Goal: Contribute content: Add original content to the website for others to see

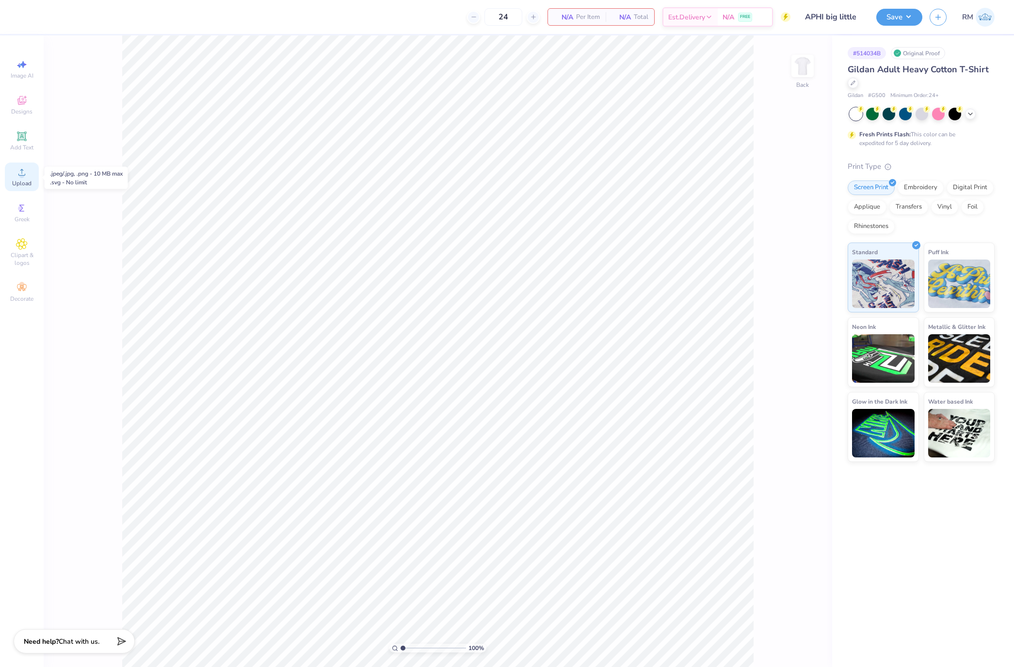
click at [24, 180] on span "Upload" at bounding box center [21, 184] width 19 height 8
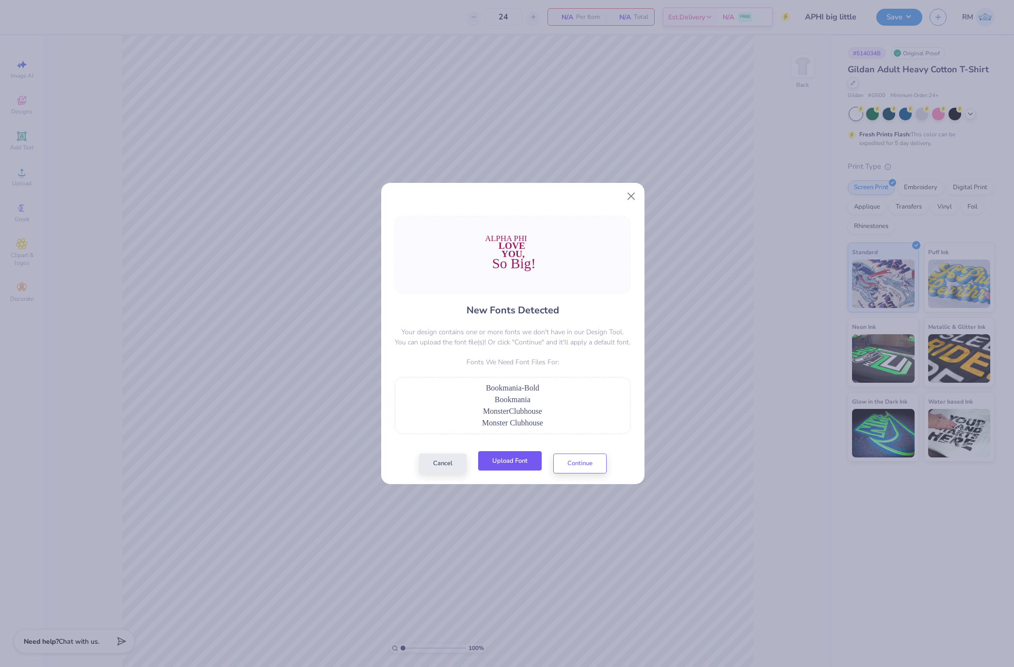
click at [525, 465] on button "Upload Font" at bounding box center [510, 461] width 64 height 20
click at [517, 466] on button "Upload Font" at bounding box center [510, 461] width 64 height 20
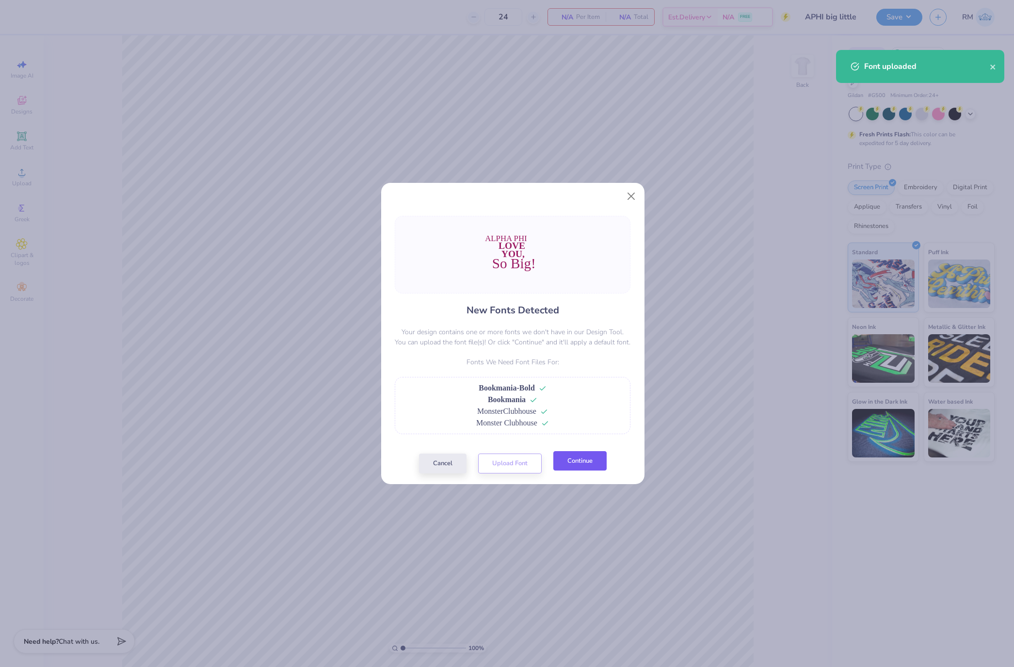
click at [581, 464] on button "Continue" at bounding box center [580, 461] width 53 height 20
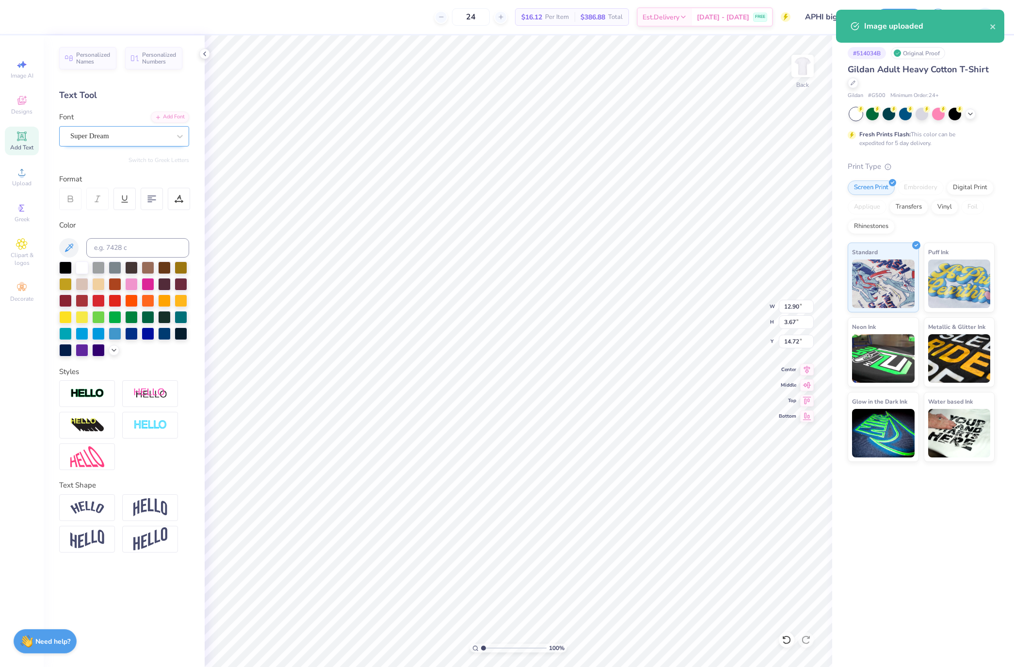
click at [150, 139] on div "Super Dream" at bounding box center [120, 136] width 102 height 15
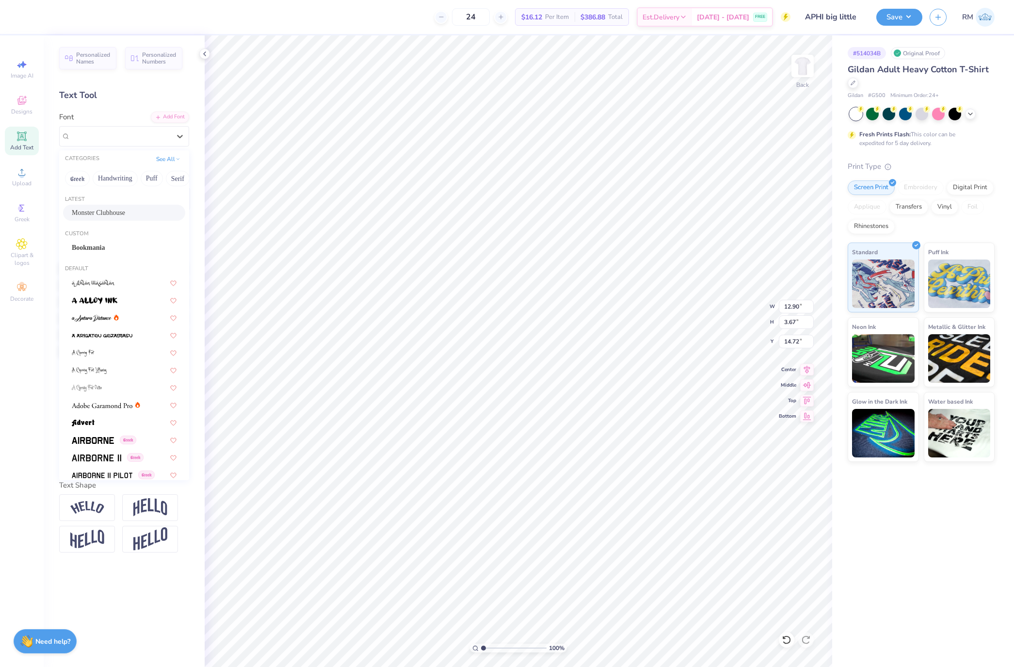
click at [134, 207] on div "Monster Clubhouse" at bounding box center [124, 213] width 122 height 16
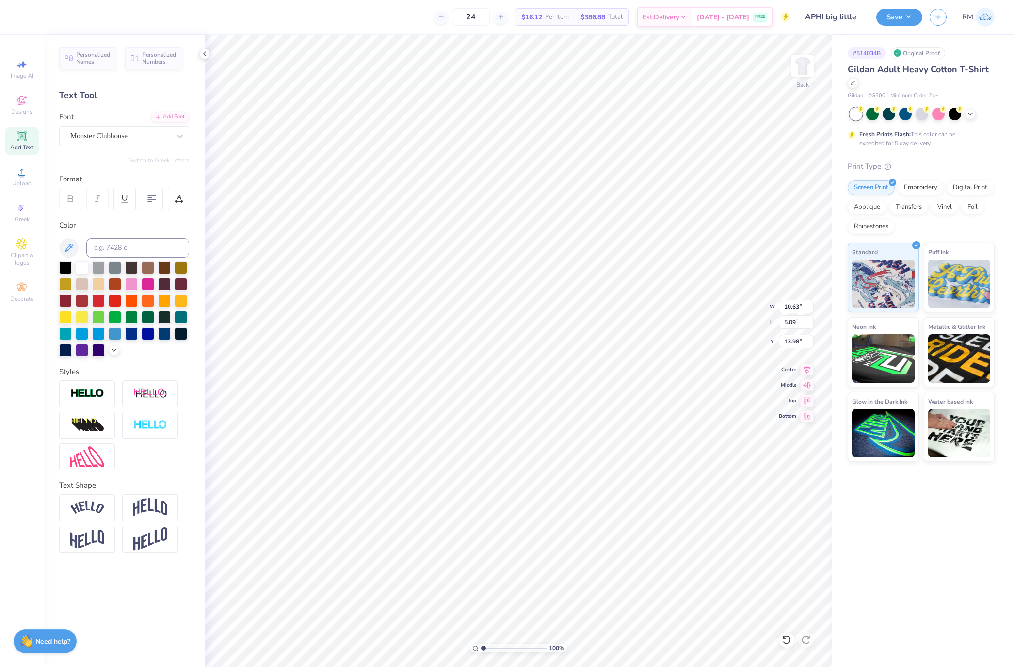
type input "10.63"
type input "5.09"
type input "13.98"
type input "6.18"
type input "1.95"
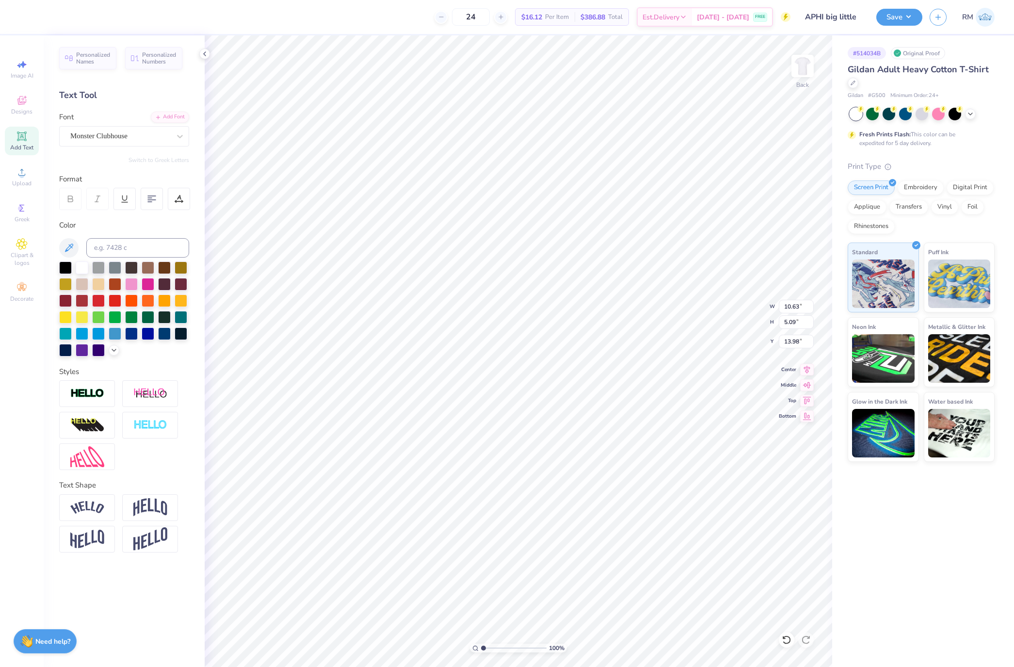
type input "10.21"
click at [141, 137] on div "Super Dream" at bounding box center [120, 136] width 102 height 15
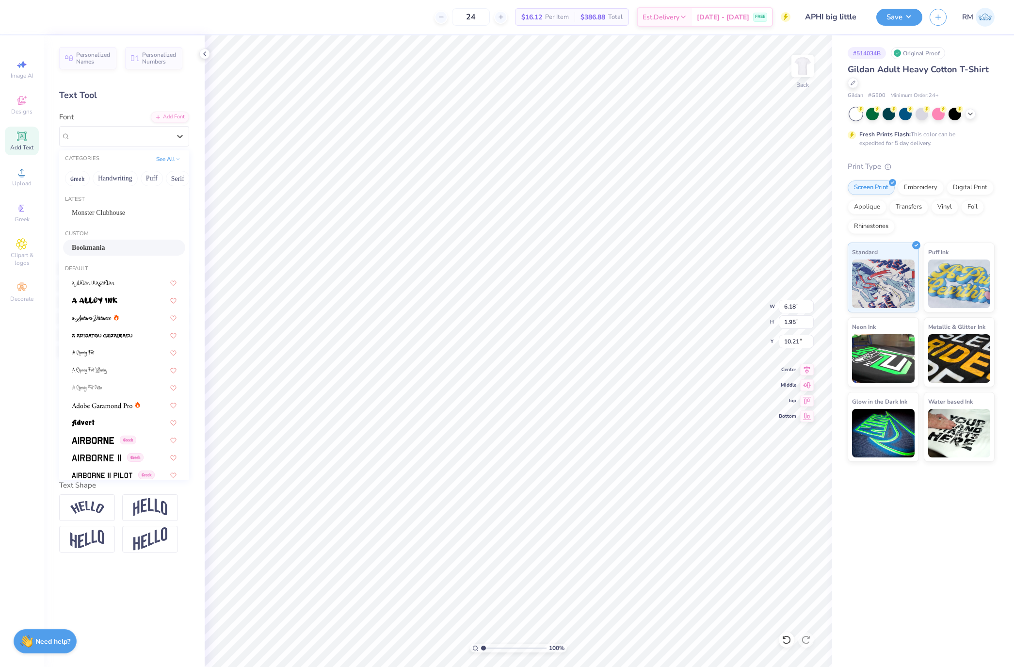
click at [125, 246] on div "Bookmania" at bounding box center [124, 248] width 105 height 10
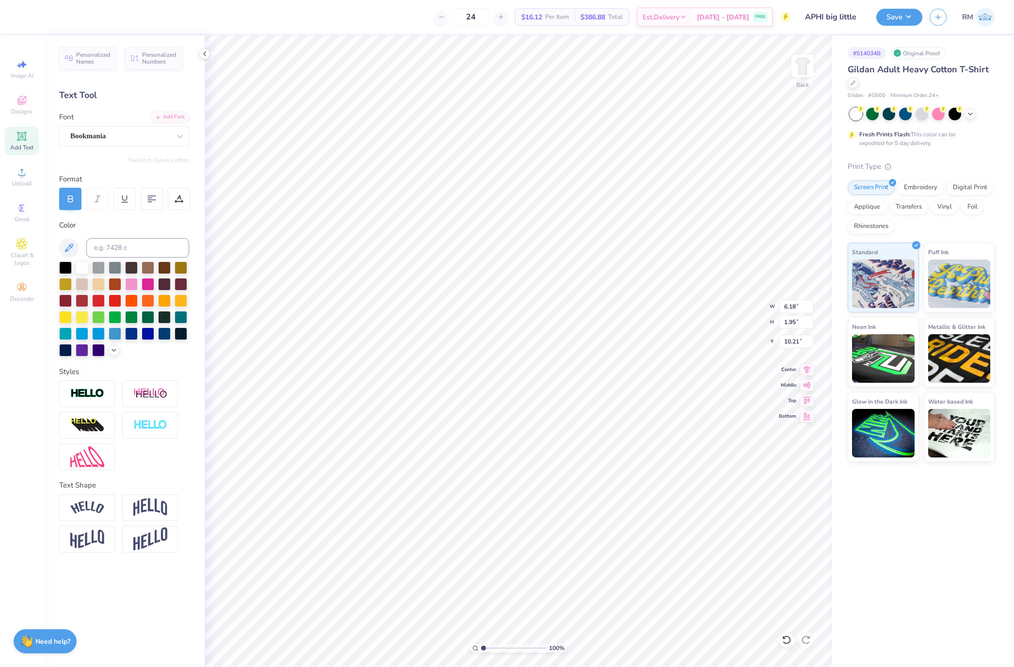
type input "7.60"
type input "2.00"
type input "10.38"
type input "5.60"
type input "2.34"
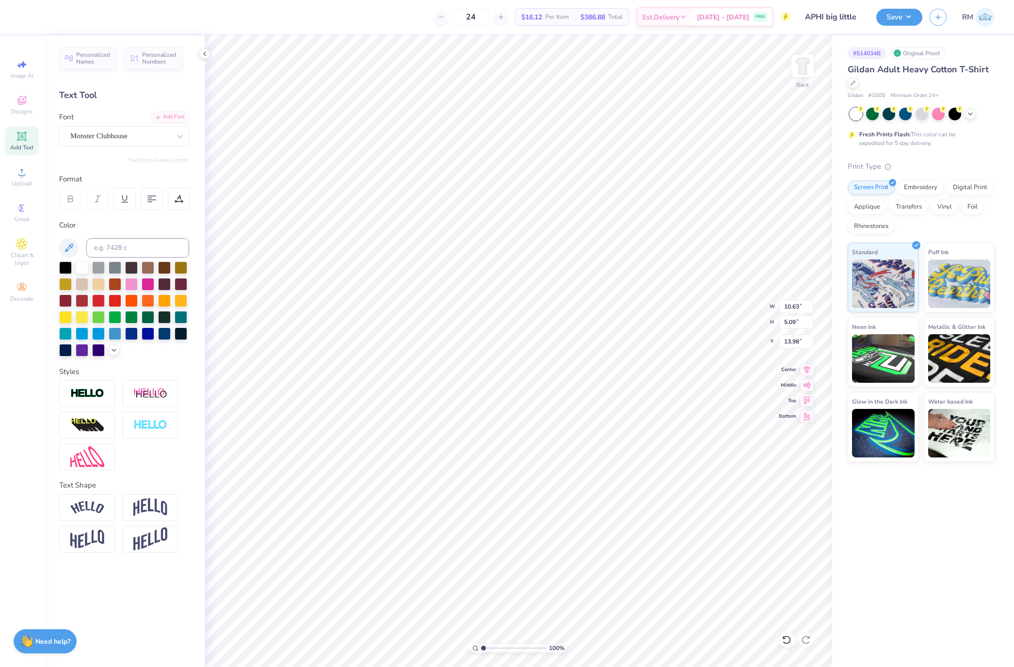
type input "12.50"
click at [132, 137] on div "Super Dream" at bounding box center [120, 136] width 102 height 15
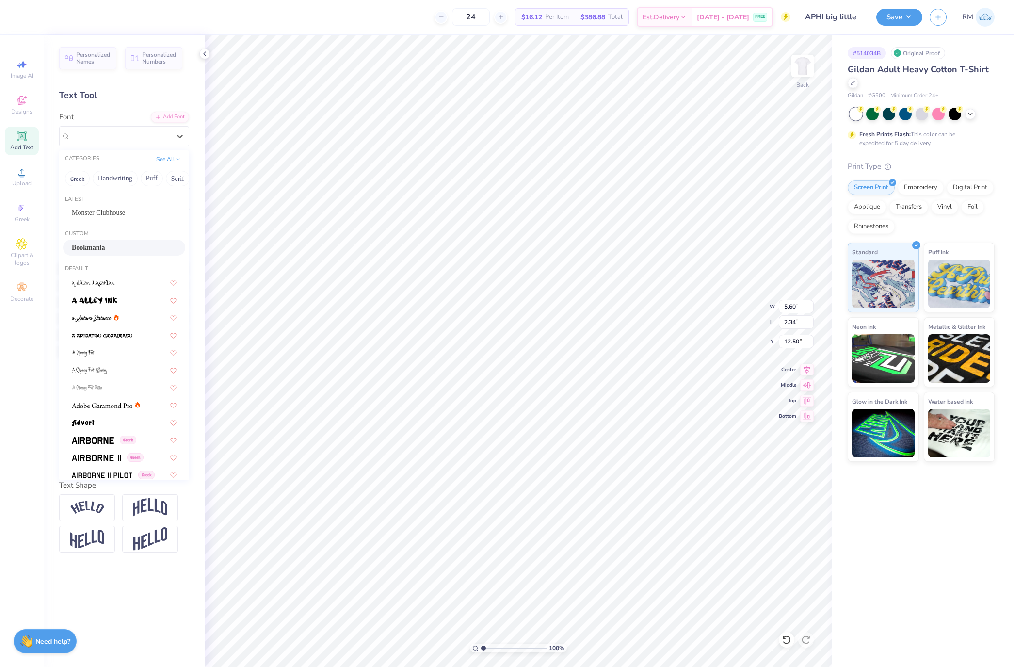
click at [129, 247] on div "Bookmania" at bounding box center [124, 248] width 105 height 10
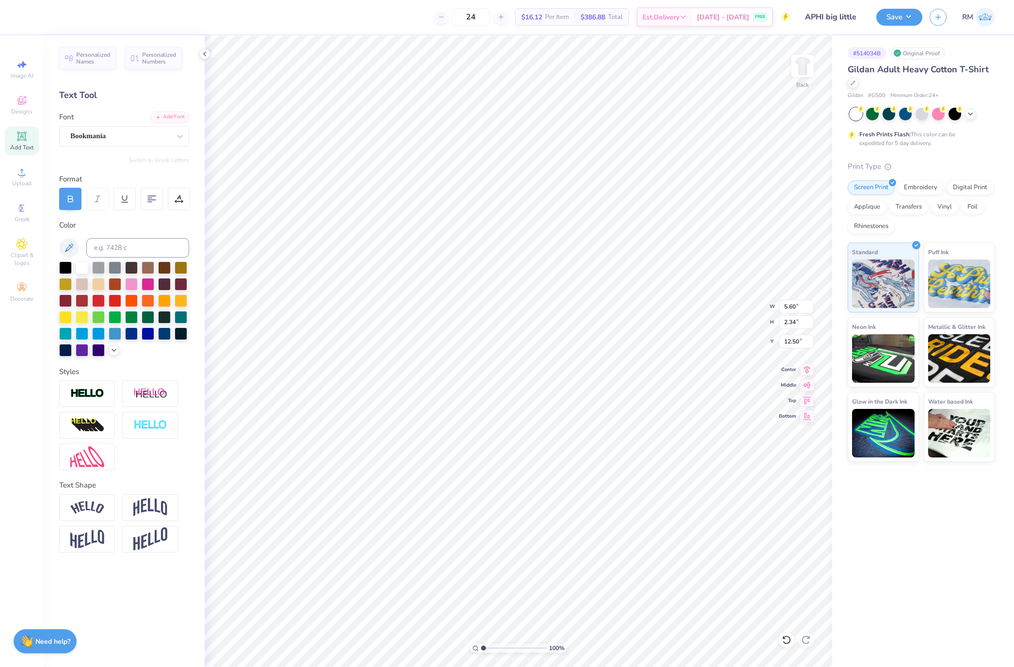
type input "6.52"
type input "2.40"
click at [812, 373] on icon at bounding box center [807, 368] width 14 height 12
type input "14.48"
click at [808, 370] on icon at bounding box center [807, 368] width 6 height 8
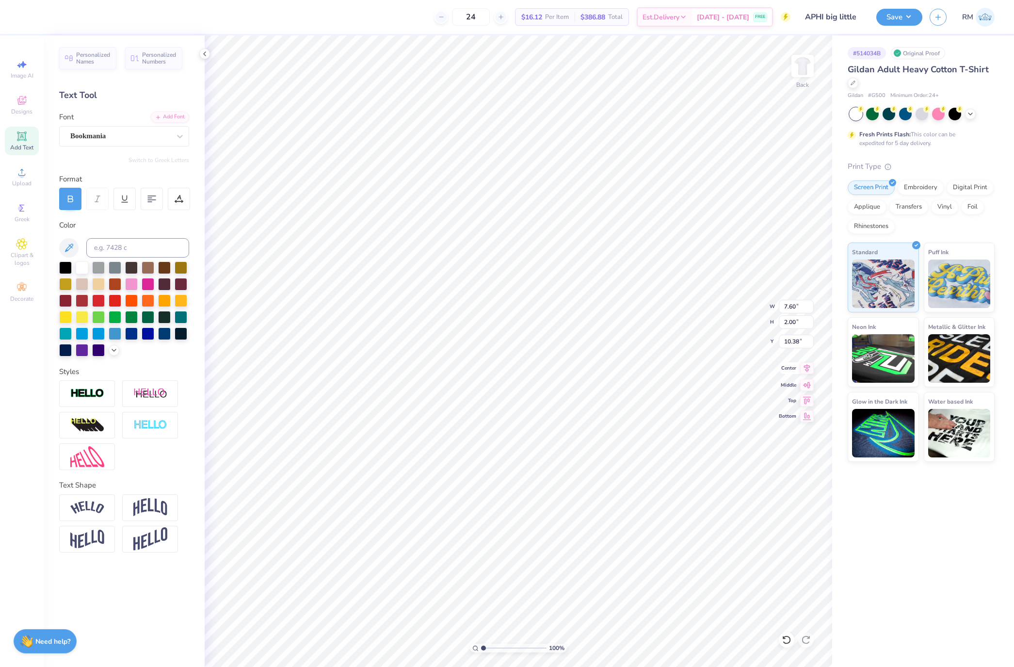
click at [812, 369] on icon at bounding box center [807, 368] width 14 height 12
click at [139, 131] on div "Super Dream" at bounding box center [120, 136] width 102 height 15
click at [138, 250] on div at bounding box center [124, 248] width 105 height 10
type input "coop"
type input "14.22"
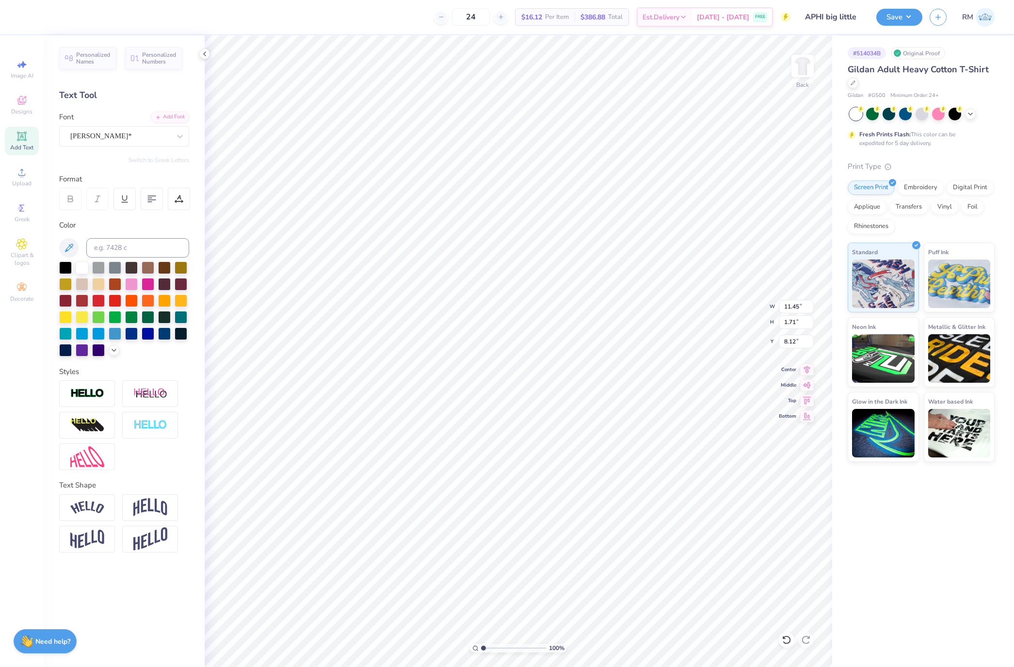
type input "1.80"
type input "8.24"
click at [96, 511] on img at bounding box center [87, 507] width 34 height 13
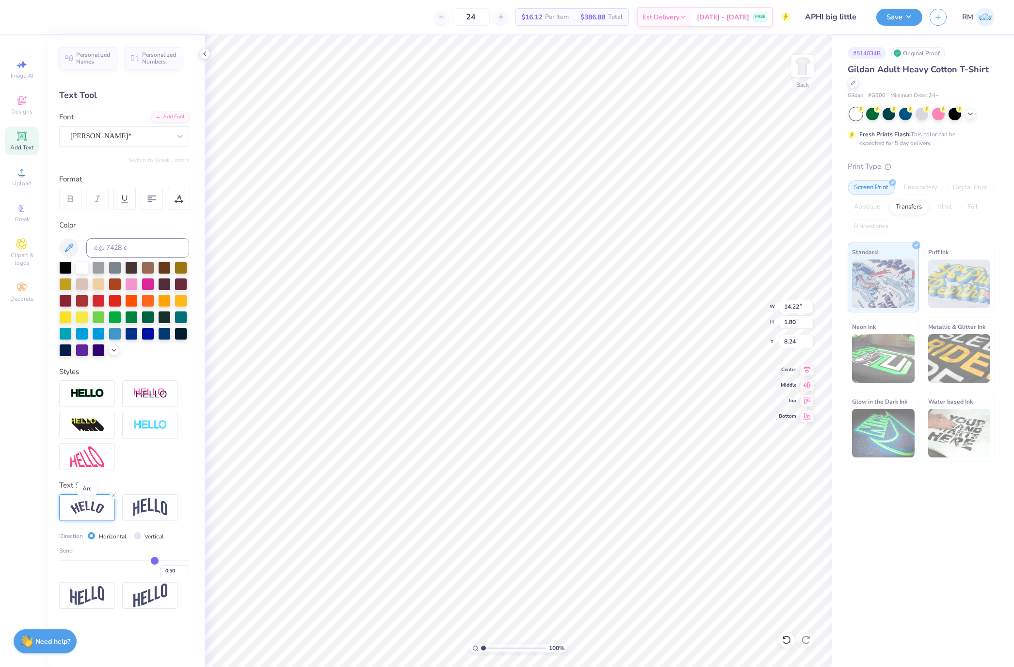
type input "15.02"
type input "3.55"
type input "7.36"
click at [789, 341] on input "7.76" at bounding box center [796, 342] width 35 height 14
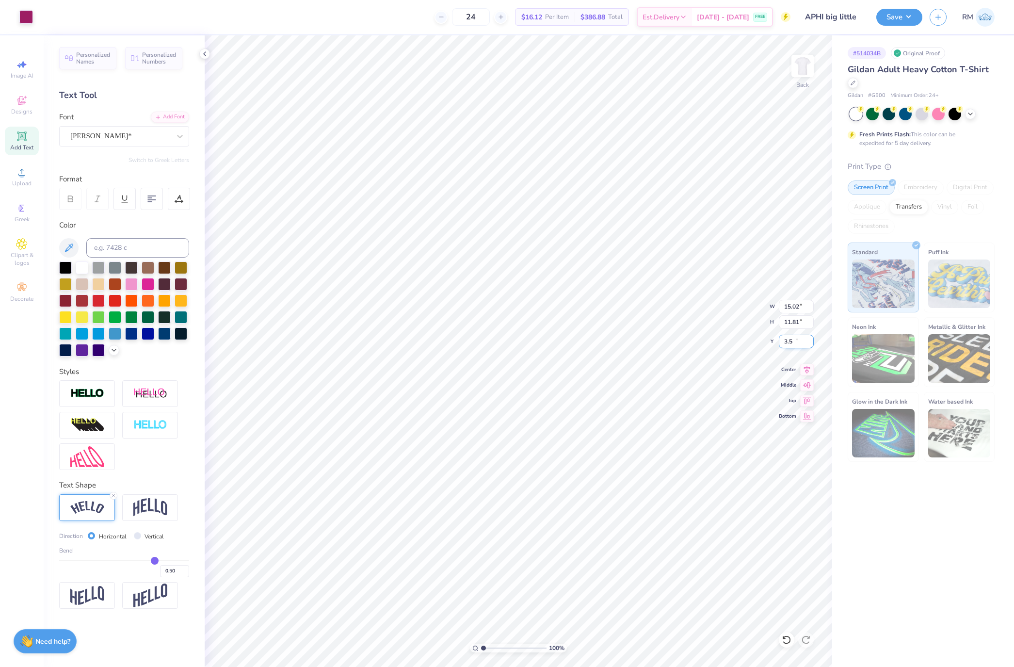
type input "3.50"
click at [791, 306] on input "15.02" at bounding box center [796, 307] width 35 height 14
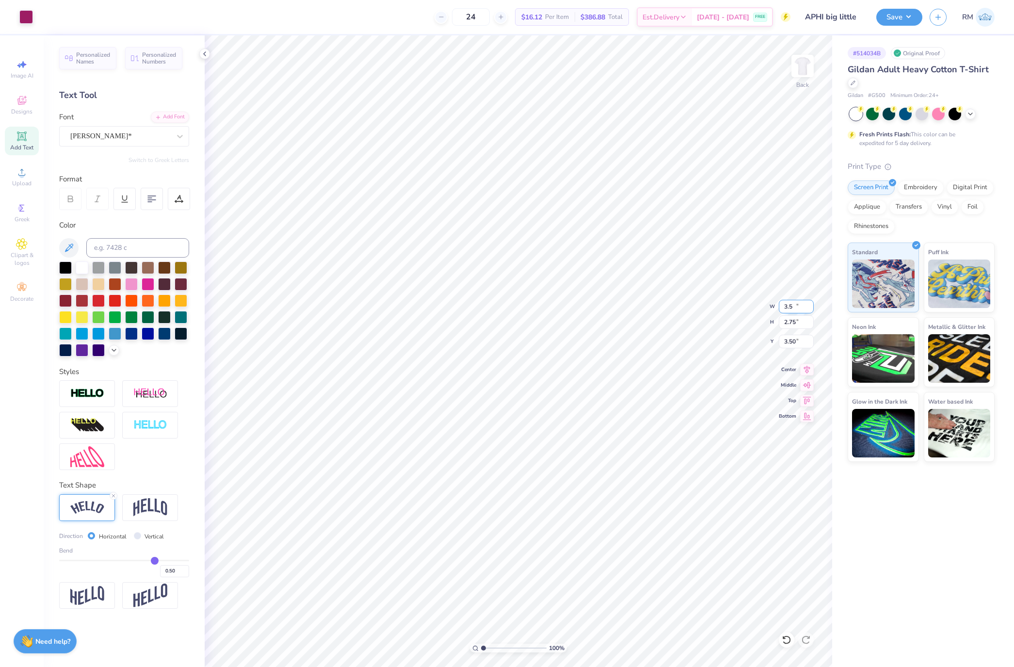
type input "3.50"
type input "2.75"
click at [791, 341] on input "6.79" at bounding box center [796, 342] width 35 height 14
type input "3.00"
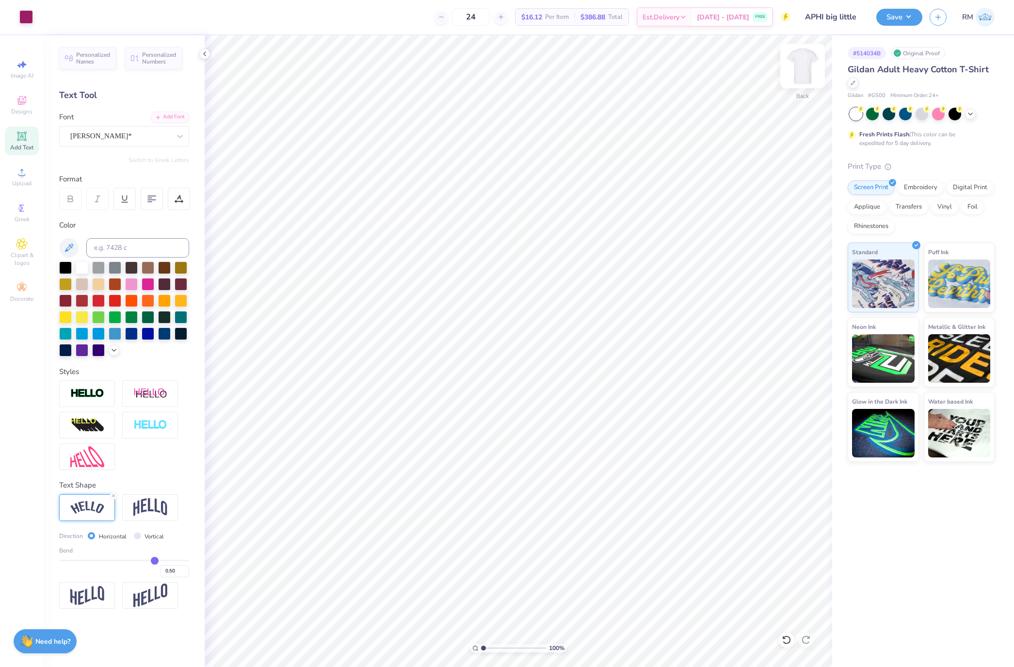
click at [802, 59] on img at bounding box center [803, 66] width 39 height 39
click at [25, 175] on icon at bounding box center [21, 172] width 7 height 7
click at [153, 141] on div "Super Dream" at bounding box center [120, 136] width 102 height 15
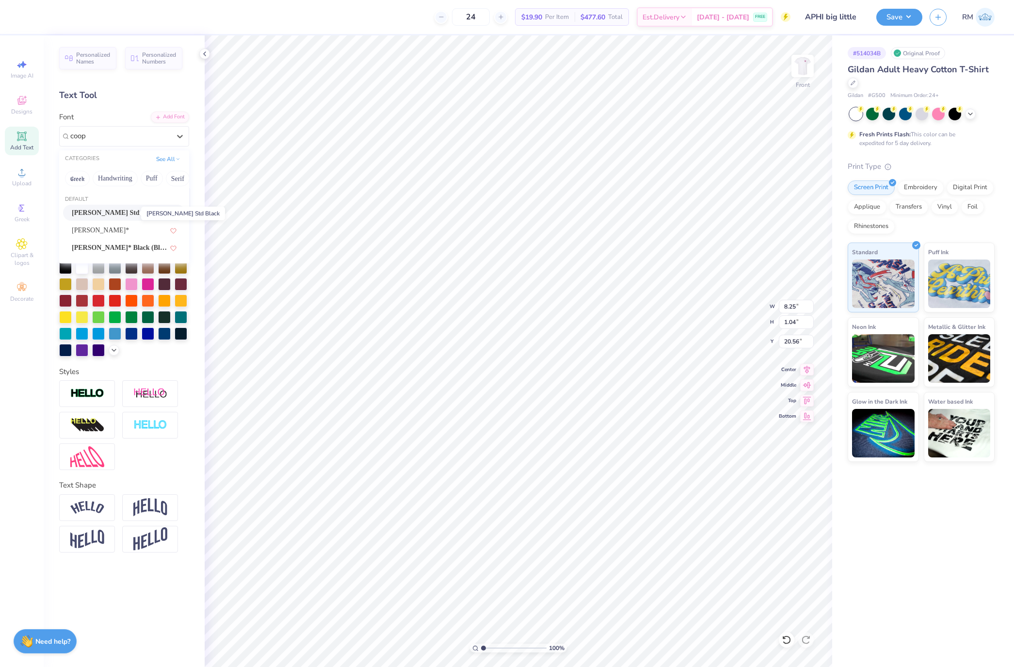
click at [130, 211] on span "[PERSON_NAME] Std Black" at bounding box center [115, 213] width 86 height 10
type input "coop"
type input "10.30"
type input "1.05"
type input "20.63"
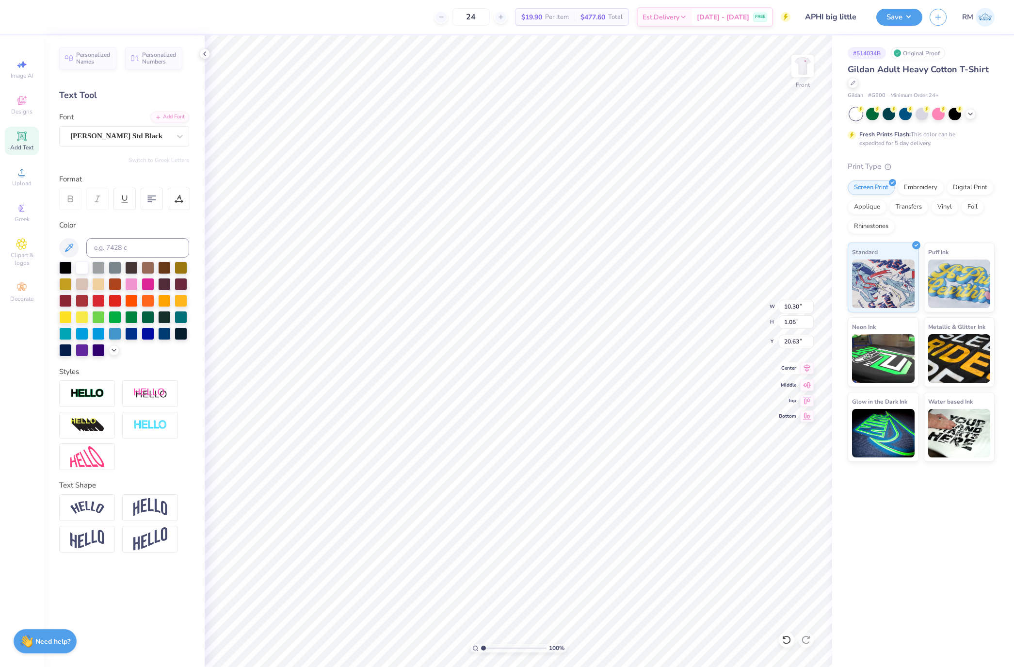
click at [803, 375] on div "100 % Front W 10.30 10.30 " H 1.05 1.05 " Y 20.63 20.63 " Center Middle Top Bot…" at bounding box center [519, 351] width 628 height 632
click at [807, 371] on icon at bounding box center [807, 368] width 6 height 8
type input "11.94"
type input "11.29"
type input "8.97"
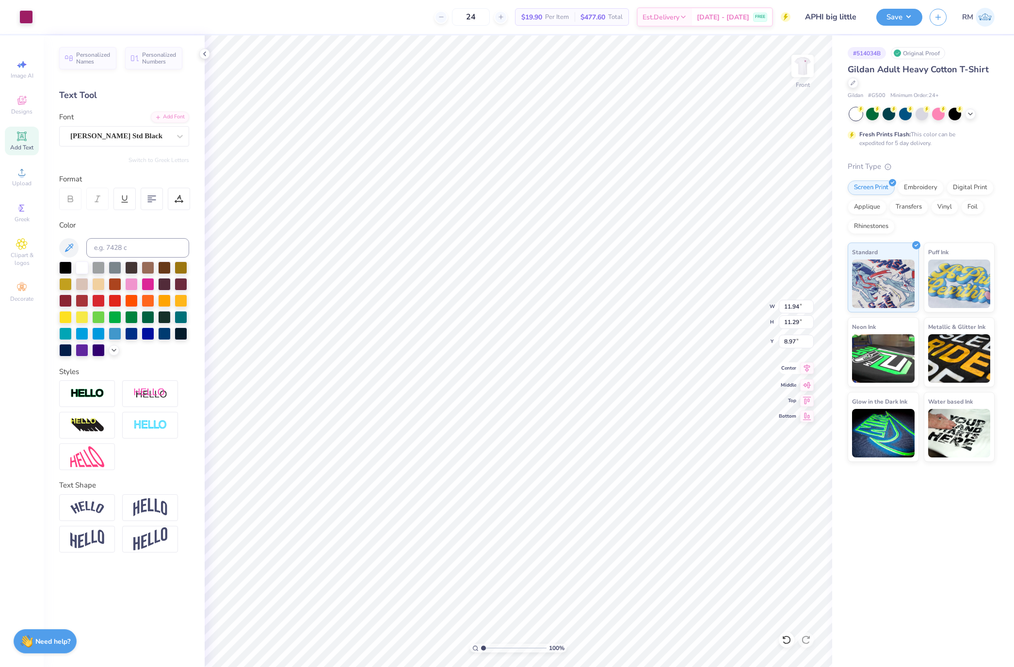
click at [802, 369] on icon at bounding box center [807, 368] width 14 height 12
click at [121, 138] on div "Super Dream" at bounding box center [120, 136] width 102 height 15
click at [134, 215] on div "[PERSON_NAME]" at bounding box center [124, 213] width 105 height 10
type input "asimo"
type input "8.03"
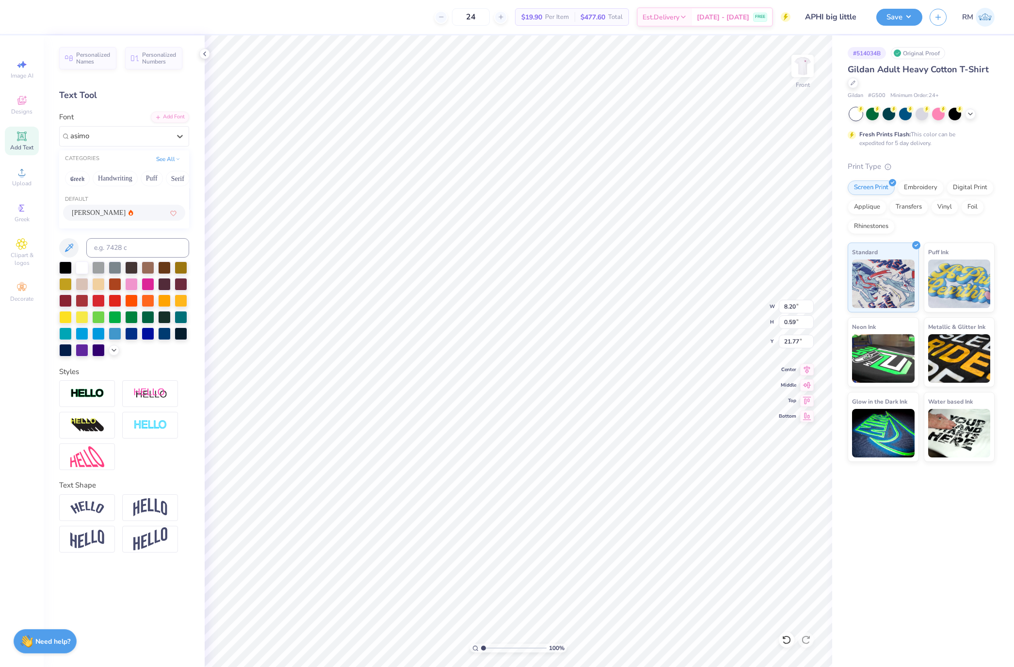
type input "0.57"
type input "21.83"
click at [809, 368] on icon at bounding box center [807, 368] width 6 height 8
type input "7.19"
type input "3.10"
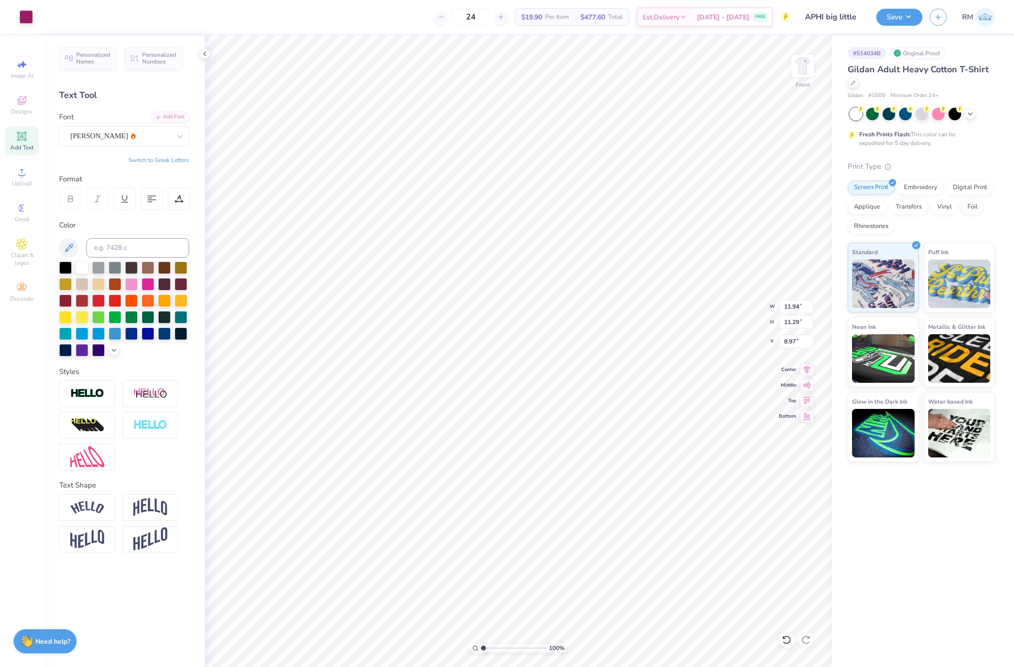
type input "7.67"
click at [153, 136] on div "Super Dream" at bounding box center [120, 136] width 102 height 15
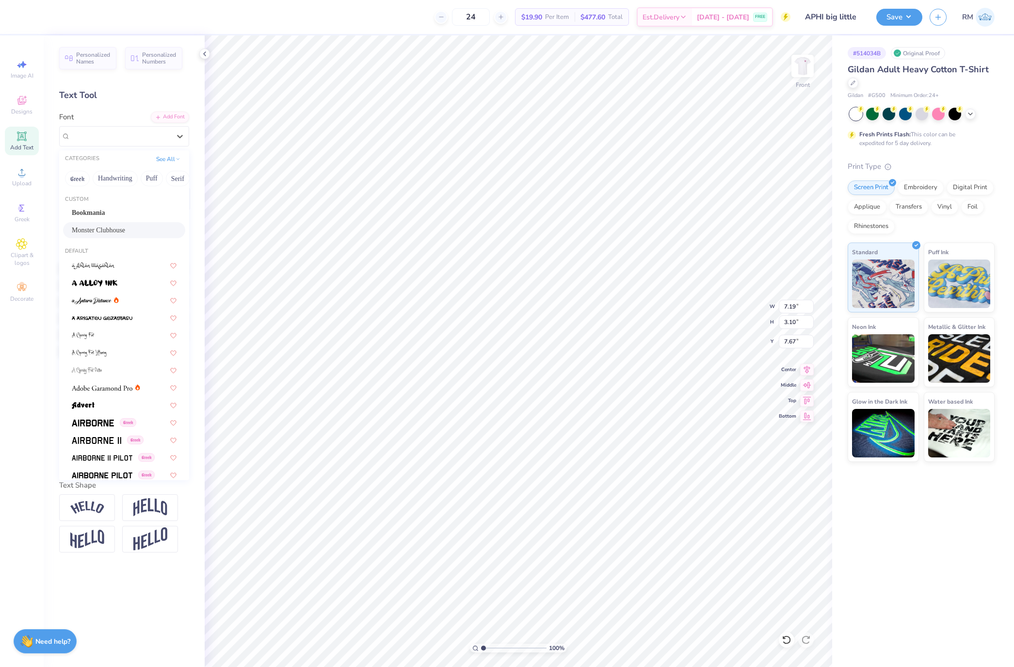
click at [140, 235] on div "Monster Clubhouse" at bounding box center [124, 230] width 105 height 10
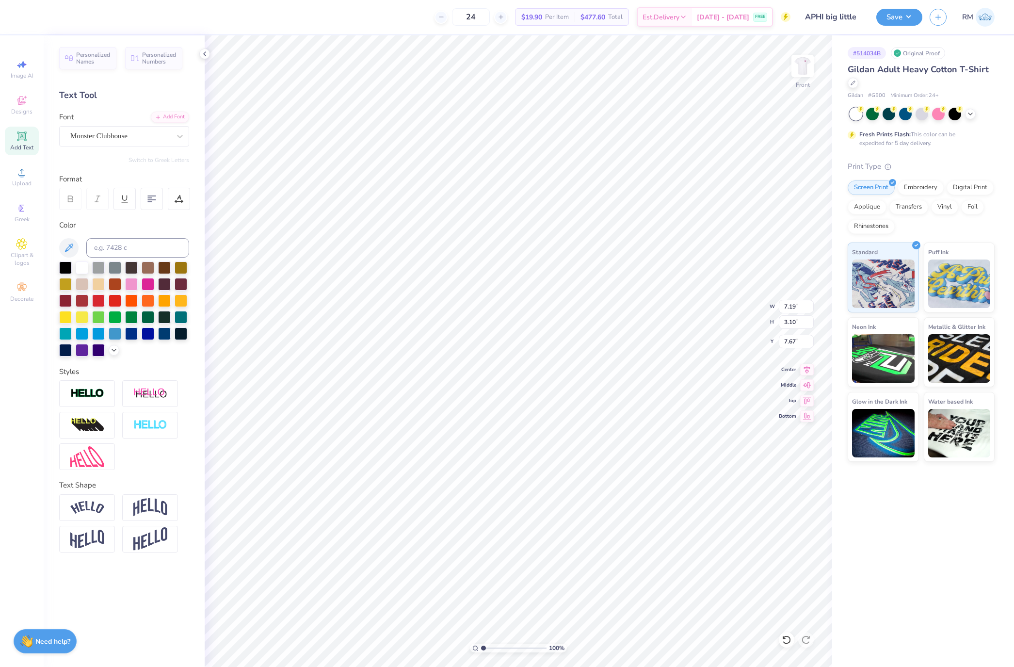
type input "5.44"
type input "3.16"
type input "7.35"
type input "11.46"
type input "3.71"
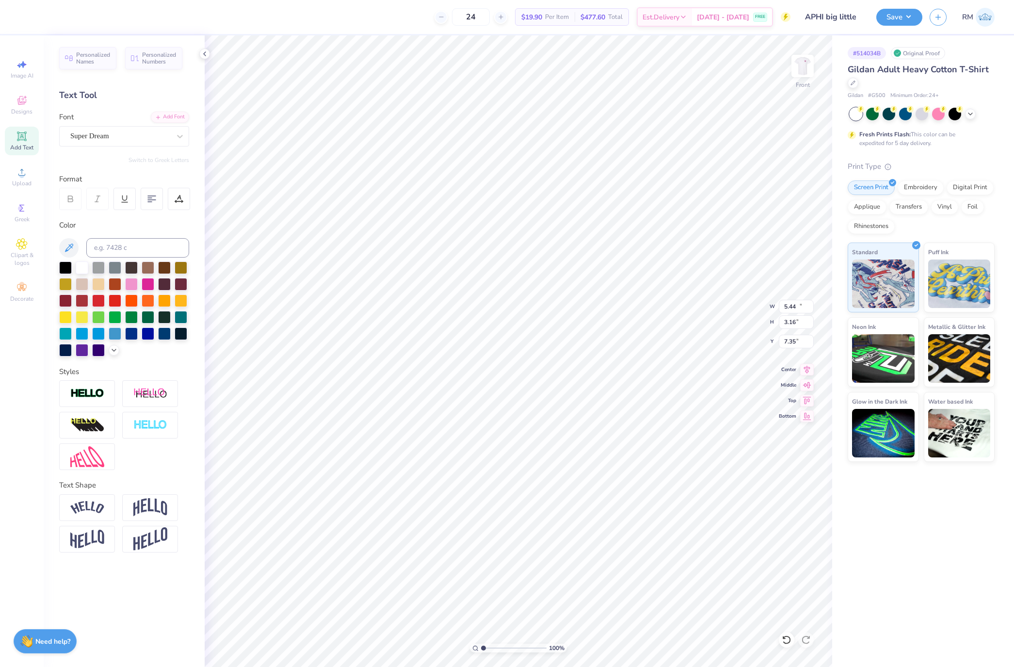
type input "6.14"
click at [140, 135] on div "Super Dream" at bounding box center [120, 136] width 102 height 15
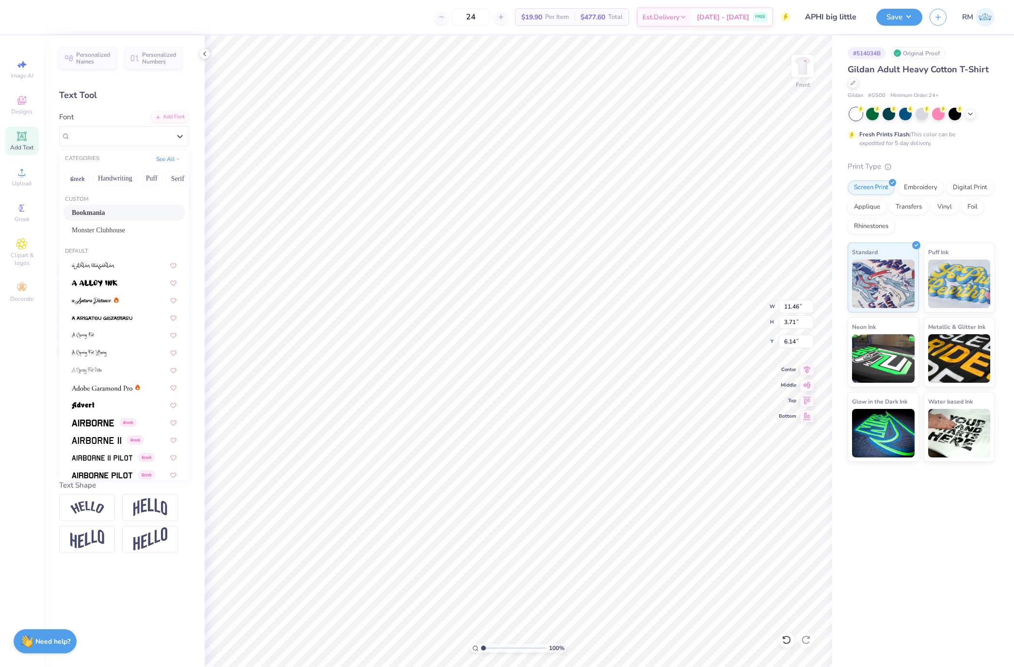
click at [133, 216] on div "Bookmania" at bounding box center [124, 213] width 105 height 10
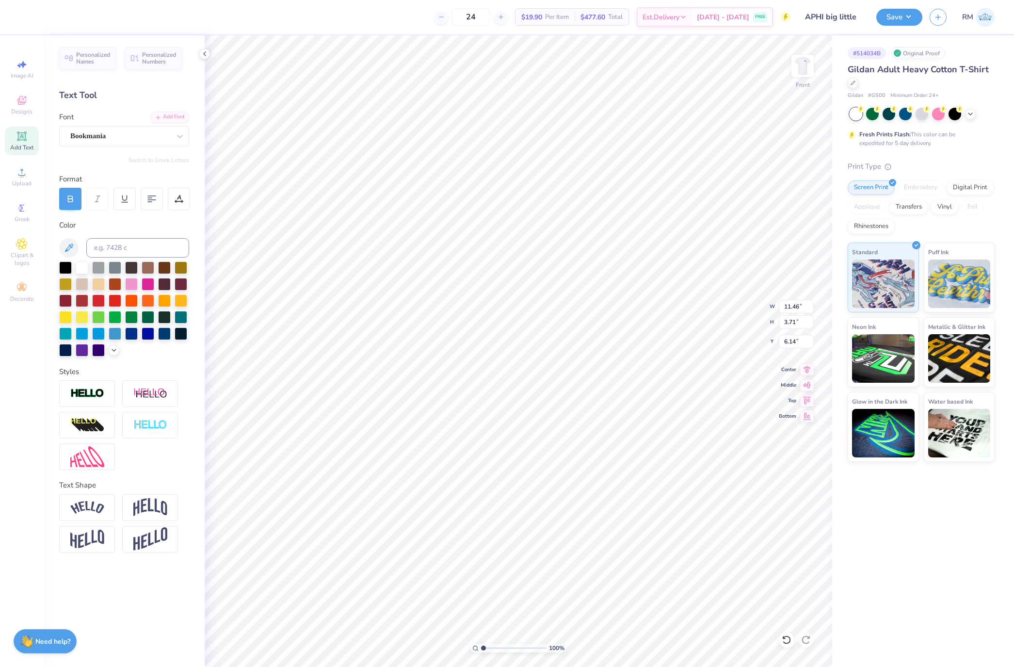
type input "13.50"
type input "4.24"
type input "5.92"
click at [805, 373] on icon at bounding box center [807, 368] width 14 height 12
type input "5.44"
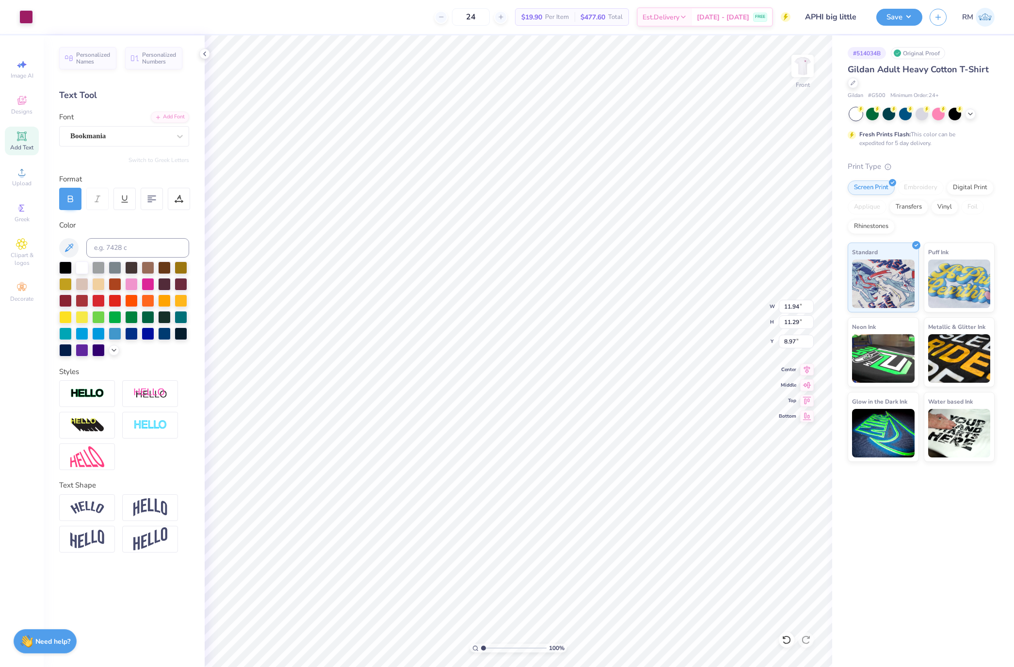
type input "3.16"
type input "7.35"
type input "13.50"
type input "4.24"
type input "5.62"
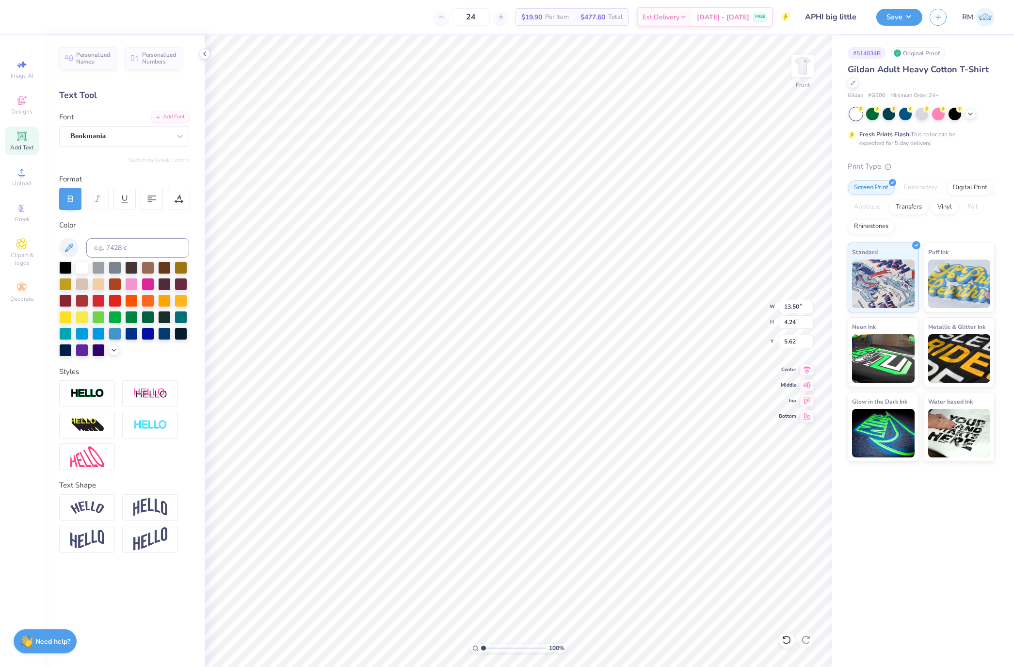
scroll to position [12, 0]
type input "5.44"
type input "3.16"
type input "7.35"
type input "13.50"
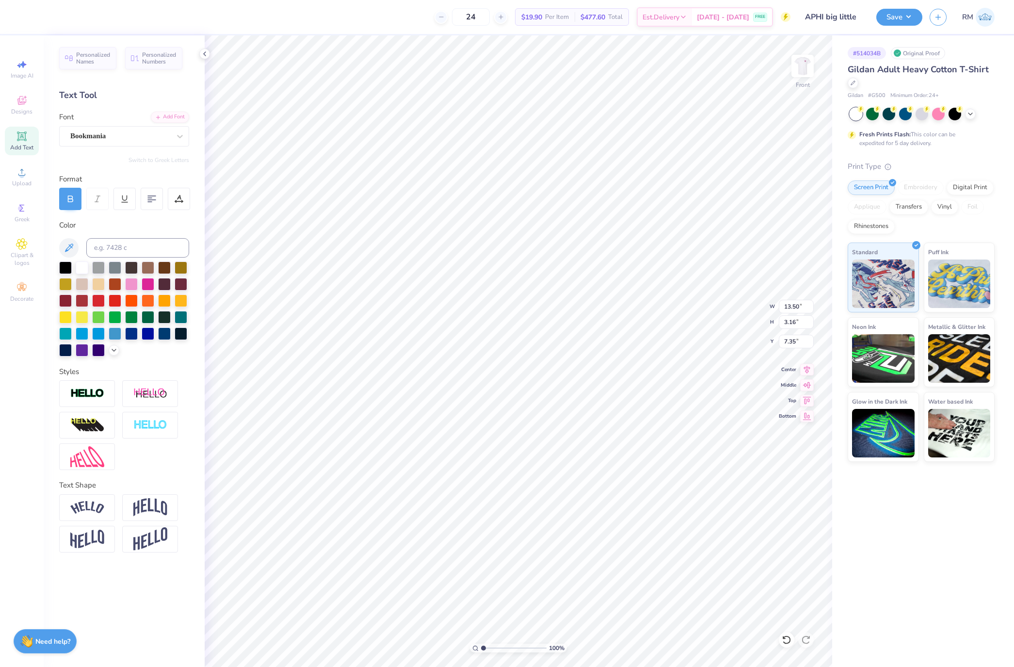
type input "4.24"
type input "5.52"
click at [792, 310] on input "13.50" at bounding box center [796, 307] width 35 height 14
click at [792, 336] on input "5.72" at bounding box center [796, 342] width 35 height 14
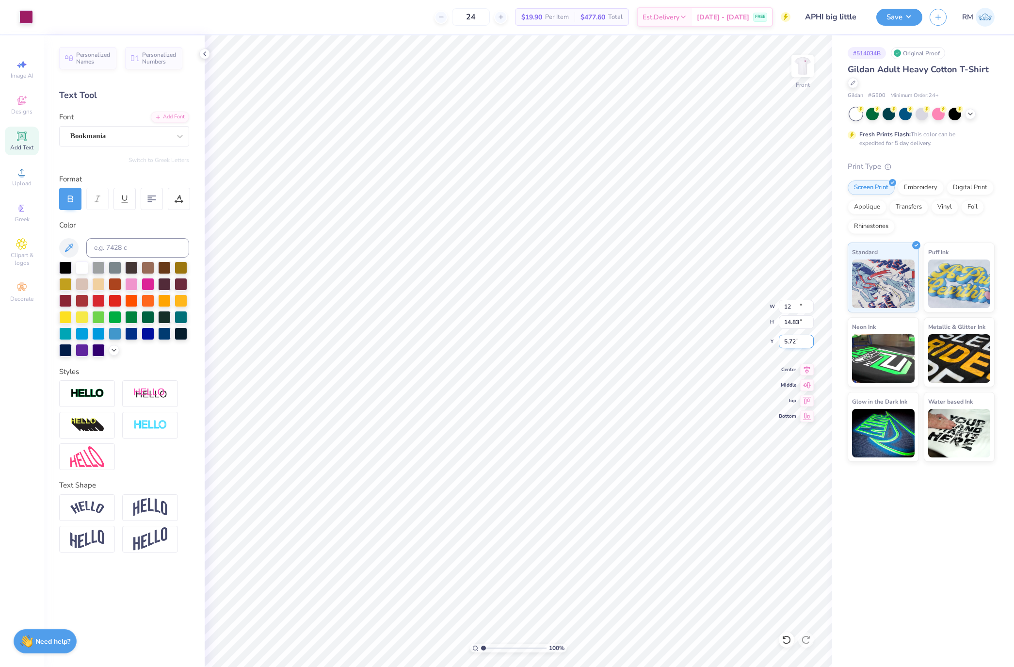
type input "12.00"
type input "14.83"
click at [790, 342] on input "6.64" at bounding box center [796, 342] width 35 height 14
type input "3.00"
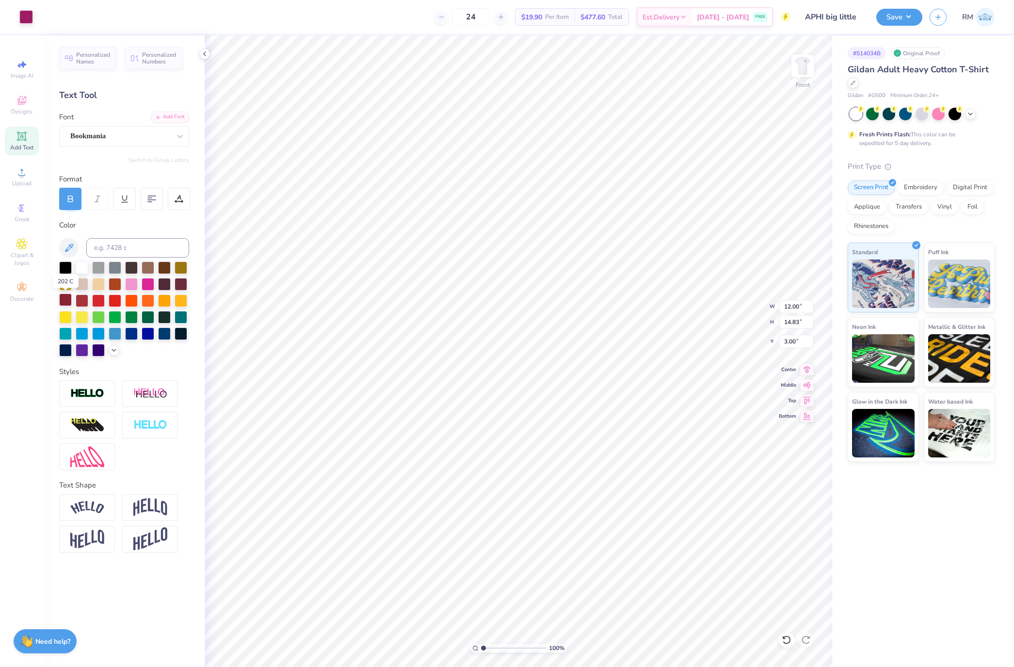
click at [66, 299] on div at bounding box center [65, 300] width 13 height 13
type input "13.50"
type input "12.84"
type input "4.99"
click at [25, 14] on div at bounding box center [26, 16] width 14 height 14
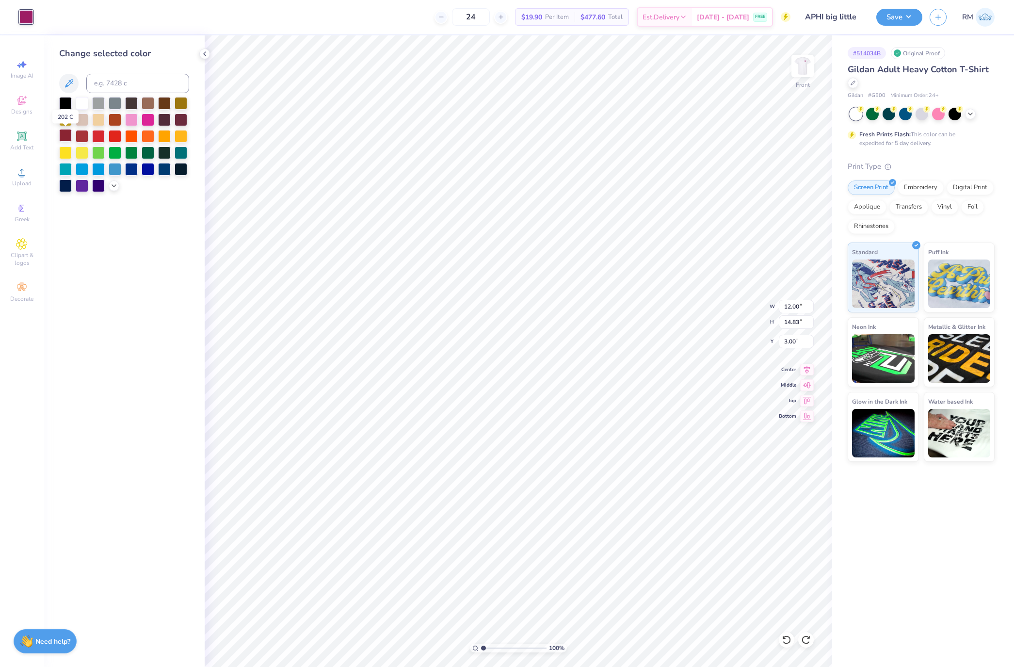
click at [65, 134] on div at bounding box center [65, 135] width 13 height 13
click at [597, 337] on li "Group" at bounding box center [597, 334] width 76 height 19
click at [805, 375] on div "100 % Front W 12.00 12.00 " H 14.83 14.83 " Y 3.00 3.00 " Center Middle Top Bot…" at bounding box center [519, 351] width 628 height 632
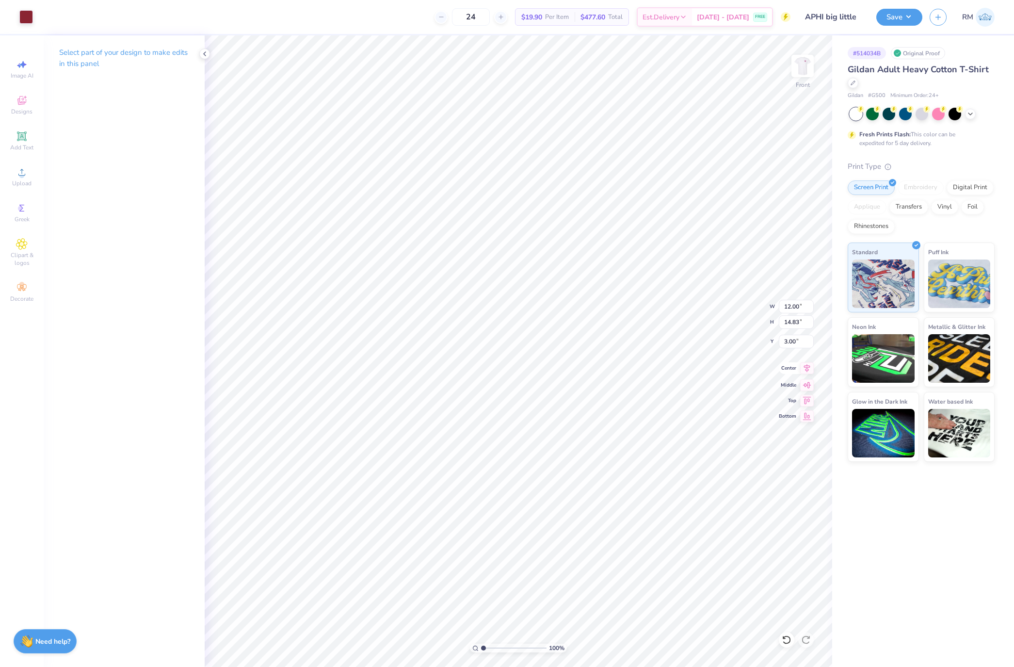
click at [807, 365] on icon at bounding box center [807, 368] width 6 height 8
click at [665, 380] on li "Ungroup" at bounding box center [658, 380] width 76 height 19
type input "4.83"
type input "2.81"
type input "4.99"
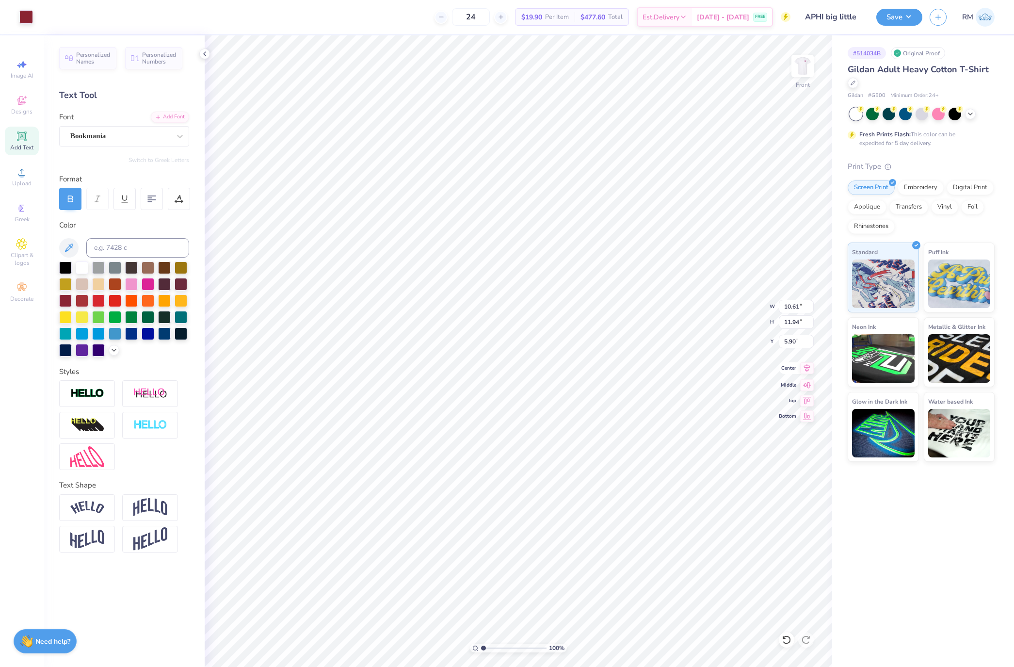
click at [809, 370] on icon at bounding box center [807, 368] width 14 height 12
drag, startPoint x: 489, startPoint y: 648, endPoint x: 495, endPoint y: 650, distance: 6.0
type input "2.72"
click at [495, 650] on input "range" at bounding box center [513, 648] width 65 height 9
click at [808, 372] on icon at bounding box center [807, 368] width 6 height 8
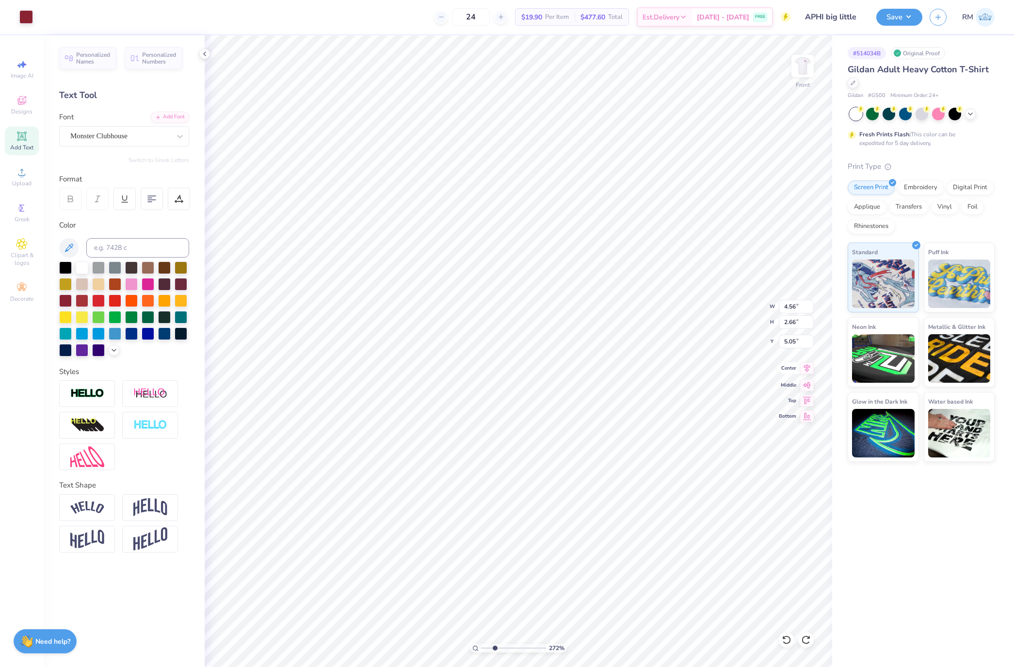
type input "4.56"
type input "2.66"
type input "5.05"
type input "12.00"
type input "3.77"
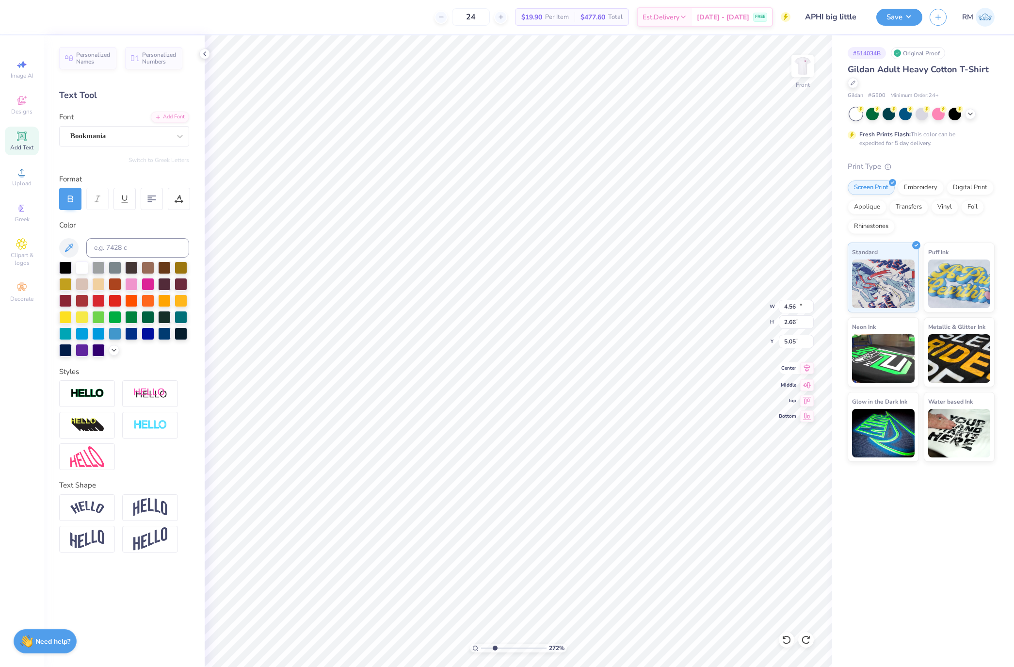
type input "3.00"
drag, startPoint x: 491, startPoint y: 649, endPoint x: 474, endPoint y: 648, distance: 16.6
type input "1"
click at [481, 648] on input "range" at bounding box center [513, 648] width 65 height 9
click at [901, 12] on button "Save" at bounding box center [900, 15] width 46 height 17
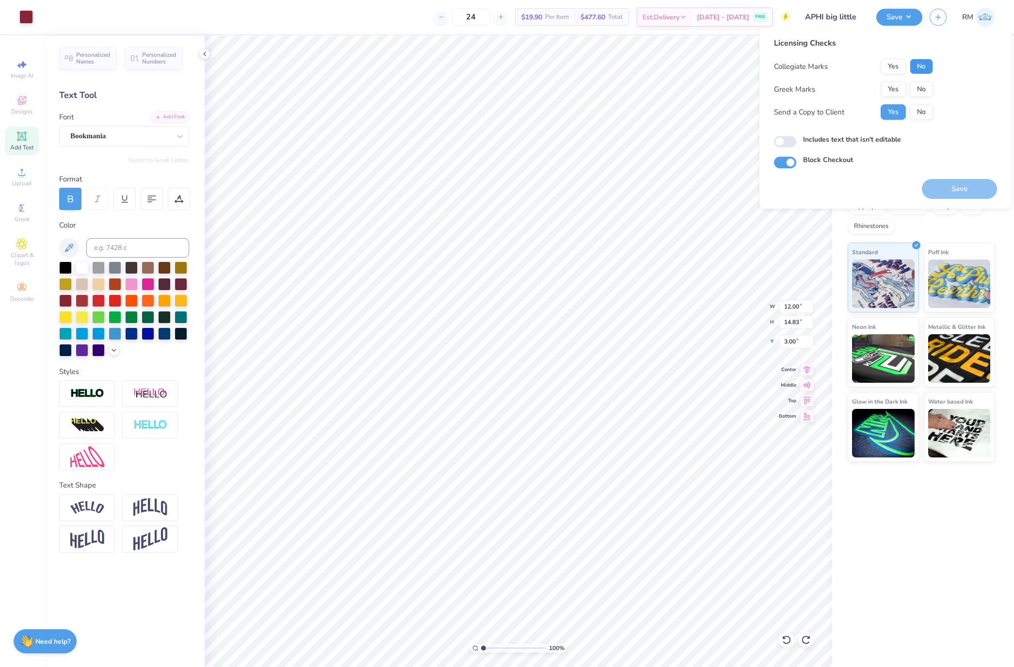
click at [923, 64] on button "No" at bounding box center [921, 67] width 23 height 16
drag, startPoint x: 901, startPoint y: 83, endPoint x: 898, endPoint y: 99, distance: 16.4
click at [901, 83] on button "Yes" at bounding box center [893, 90] width 25 height 16
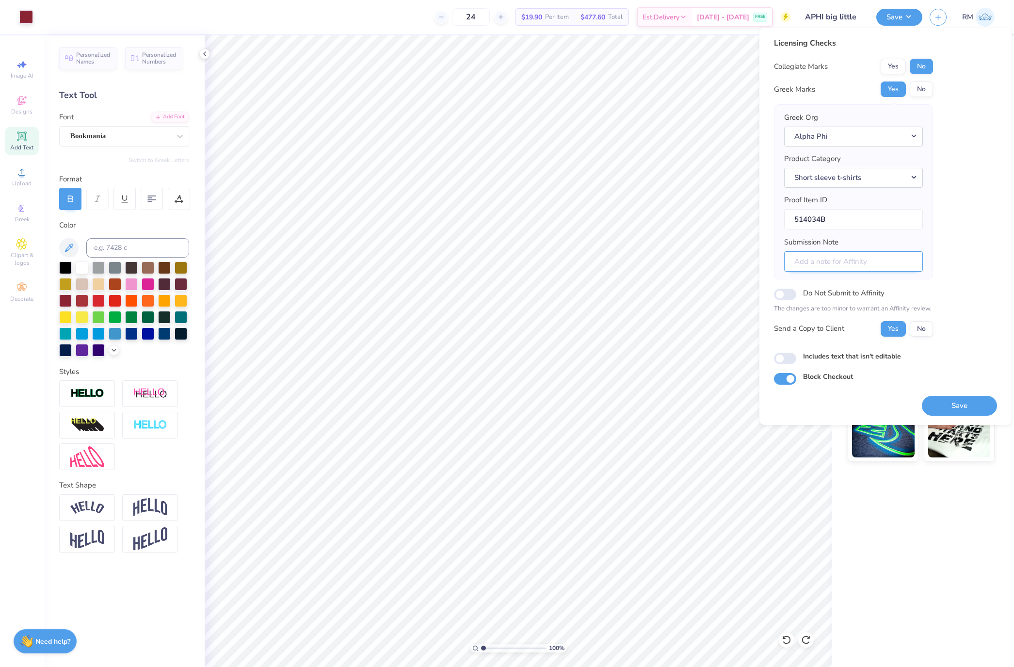
click at [884, 272] on input "Submission Note" at bounding box center [853, 261] width 139 height 21
type input "big little"
click at [956, 415] on button "Save" at bounding box center [959, 406] width 75 height 20
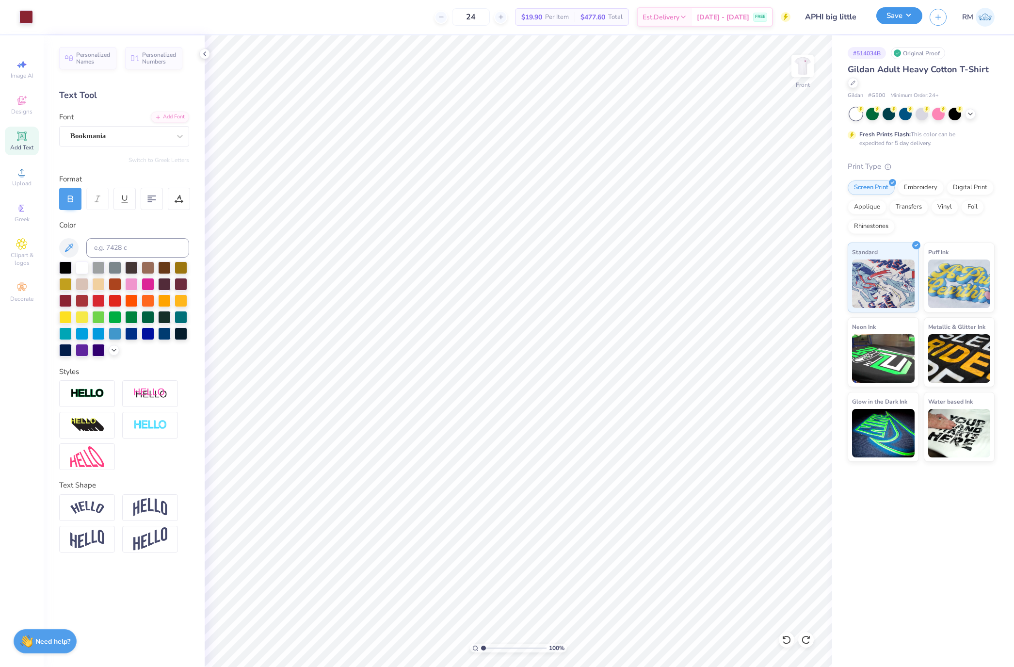
click at [896, 22] on button "Save" at bounding box center [900, 15] width 46 height 17
